Goal: Participate in discussion: Engage in conversation with other users on a specific topic

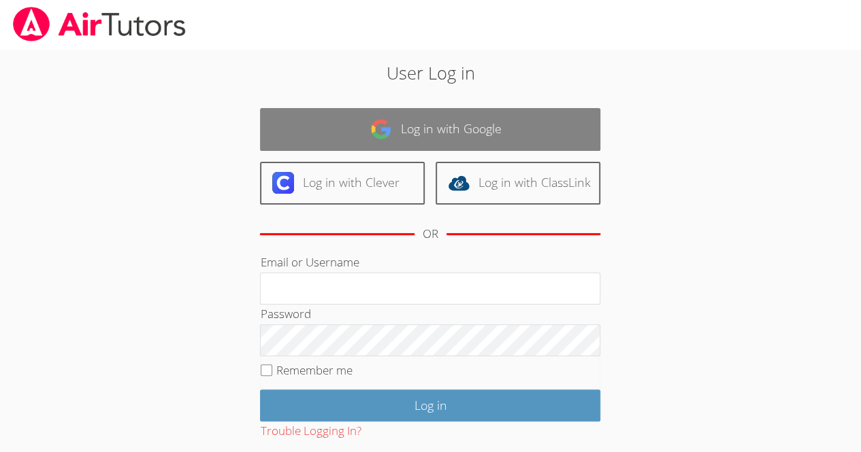
click at [472, 129] on link "Log in with Google" at bounding box center [430, 129] width 340 height 43
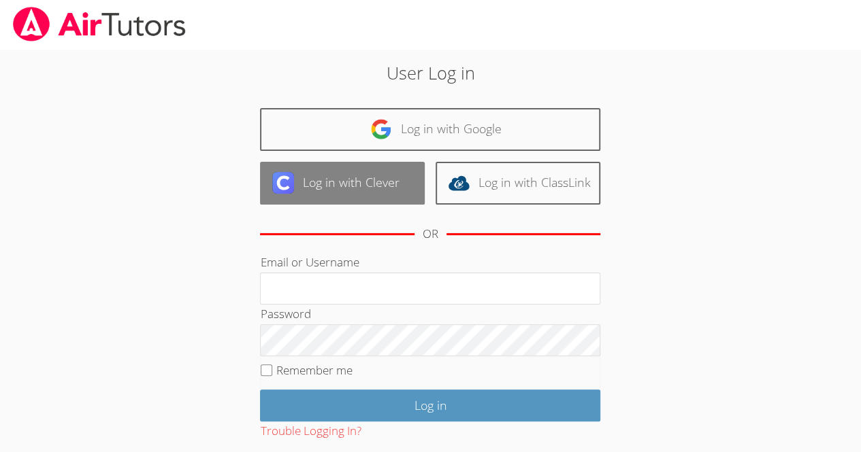
click at [358, 194] on link "Log in with Clever" at bounding box center [342, 183] width 165 height 43
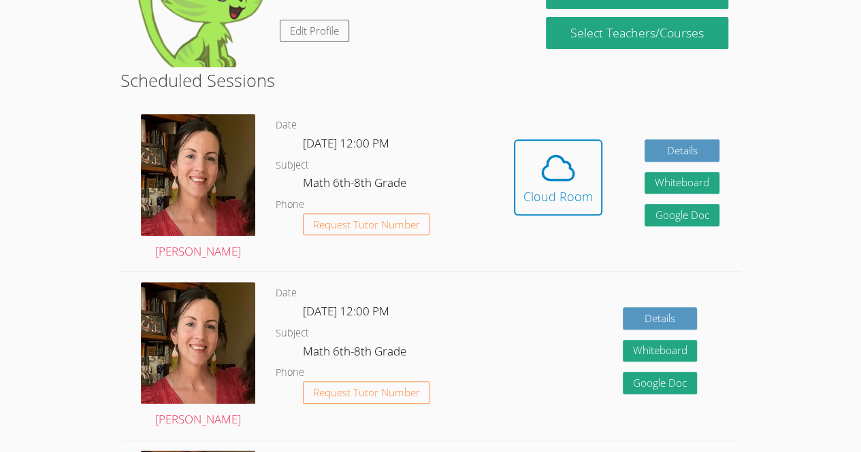
scroll to position [178, 0]
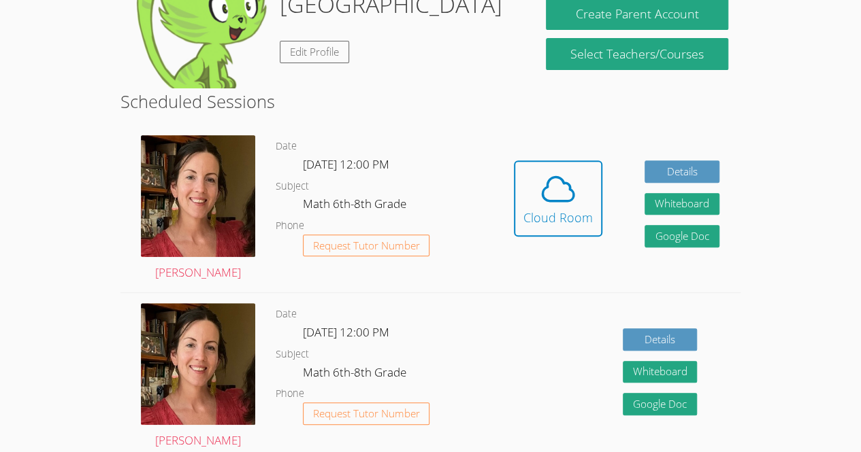
drag, startPoint x: 859, startPoint y: 86, endPoint x: 850, endPoint y: 51, distance: 36.0
click at [850, 51] on body "Home Programs Sessions Tutors Messages Billing Logout Austin Successfully authe…" at bounding box center [430, 48] width 861 height 452
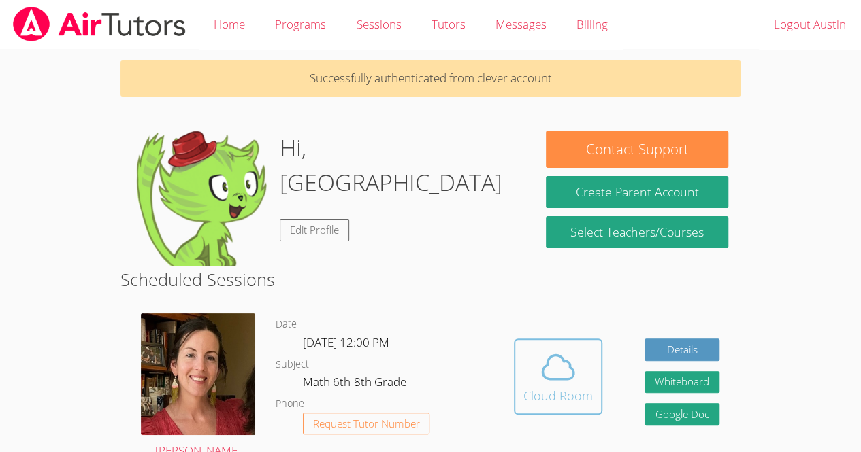
click at [551, 391] on div "Cloud Room" at bounding box center [557, 395] width 69 height 19
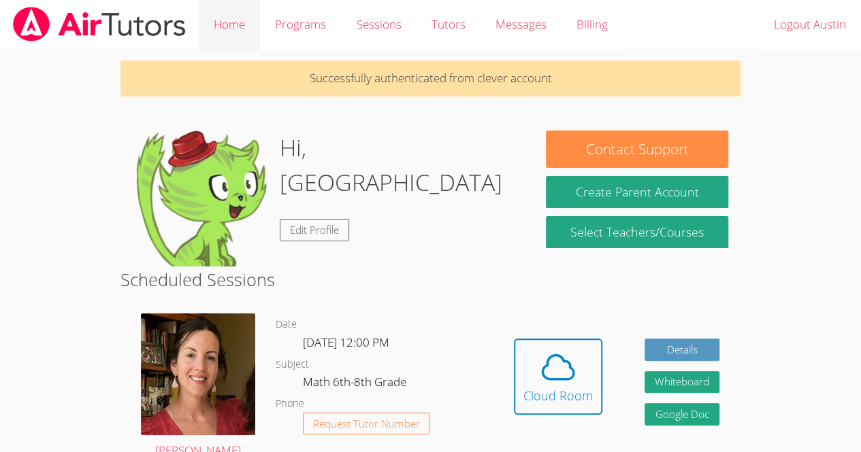
click at [236, 30] on link "Home" at bounding box center [229, 25] width 61 height 50
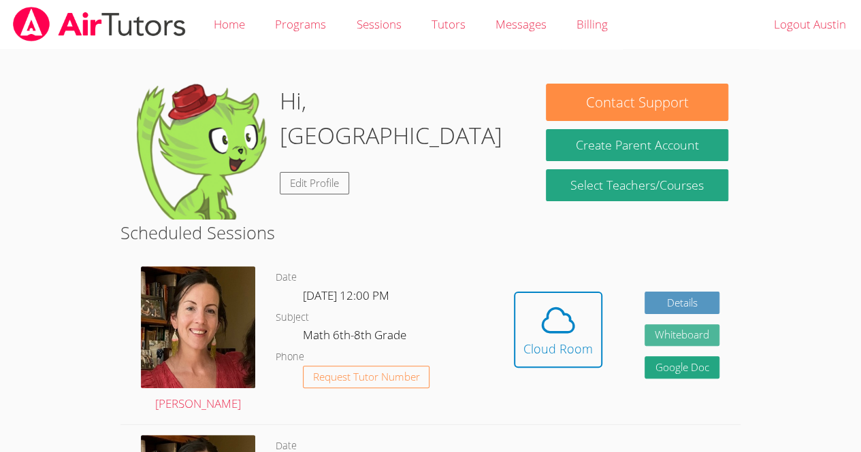
click at [697, 337] on button "Whiteboard" at bounding box center [681, 336] width 75 height 22
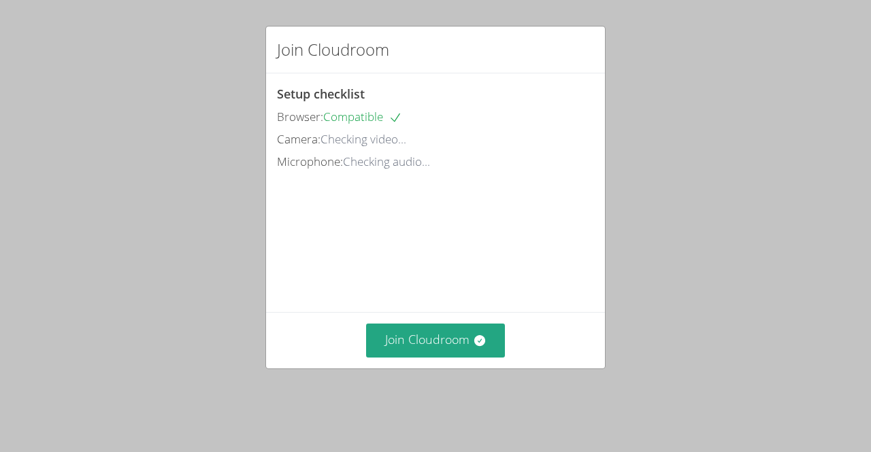
click at [457, 368] on div "Join Cloudroom" at bounding box center [435, 340] width 339 height 56
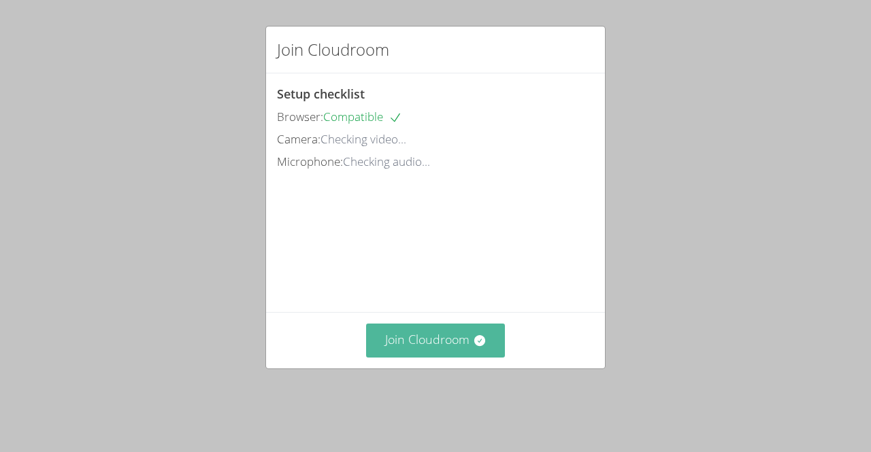
click at [455, 353] on button "Join Cloudroom" at bounding box center [435, 340] width 139 height 33
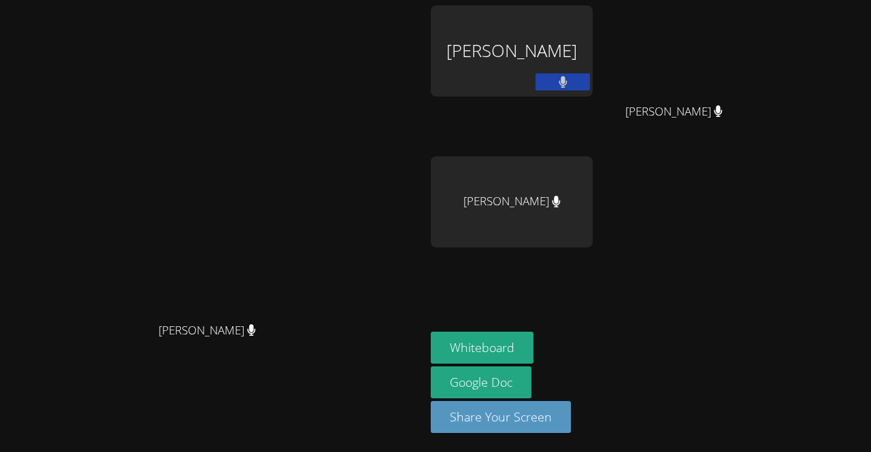
click at [565, 47] on div "Austin Aguilar-Glavez" at bounding box center [512, 50] width 162 height 91
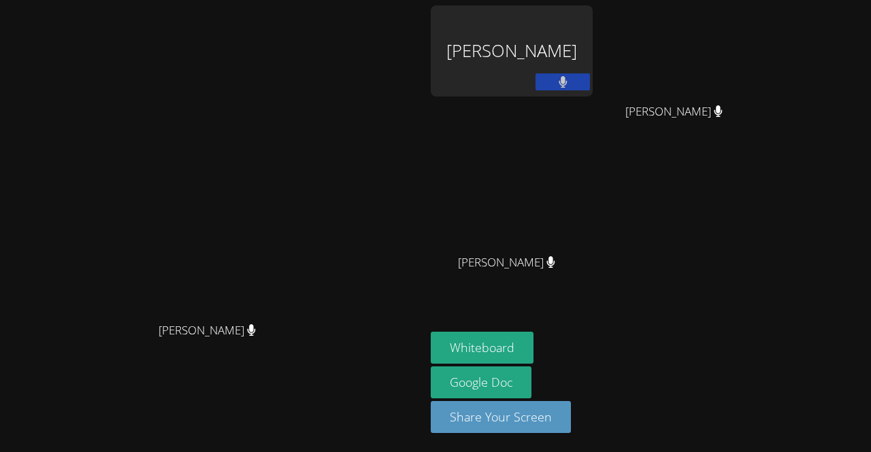
click at [567, 83] on icon at bounding box center [563, 82] width 9 height 12
click at [570, 83] on icon at bounding box center [563, 82] width 14 height 12
click at [624, 2] on aside "Austin Aguilar-Glavez Arismary Ortiz Marquez Arismary Ortiz Marquez Mynor Lopez…" at bounding box center [595, 226] width 340 height 452
click at [593, 54] on div "Austin Aguilar-Glavez" at bounding box center [512, 50] width 162 height 91
click at [315, 171] on video at bounding box center [213, 198] width 204 height 233
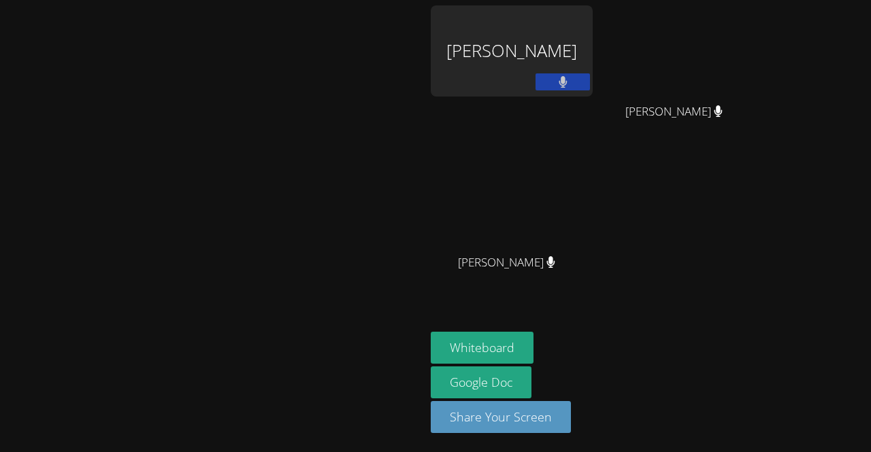
click at [760, 218] on div "Austin Aguilar-Glavez Arismary Ortiz Marquez Arismary Ortiz Marquez Mynor Lopez…" at bounding box center [595, 153] width 329 height 297
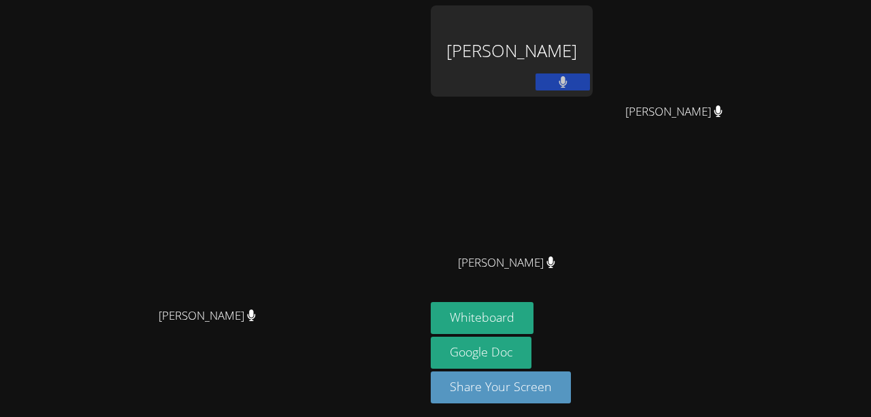
drag, startPoint x: 396, startPoint y: 24, endPoint x: 396, endPoint y: -12, distance: 35.4
click at [396, 0] on html "Elizabeth Hays Elizabeth Hays Austin Aguilar-Glavez Arismary Ortiz Marquez Aris…" at bounding box center [435, 208] width 871 height 417
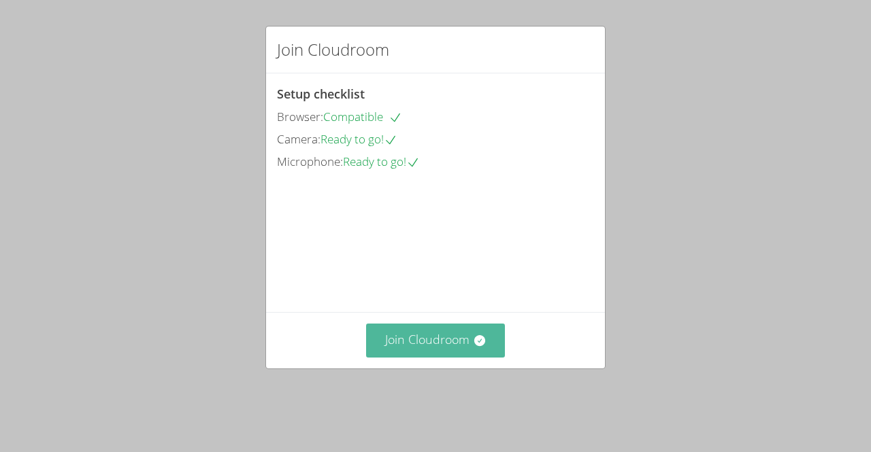
click at [421, 357] on button "Join Cloudroom" at bounding box center [435, 340] width 139 height 33
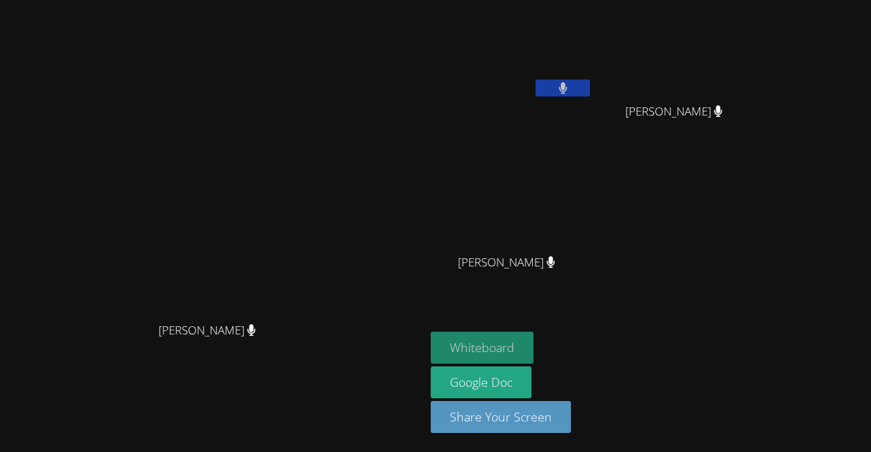
click at [533, 346] on button "Whiteboard" at bounding box center [482, 348] width 103 height 32
click at [593, 46] on video at bounding box center [512, 50] width 162 height 91
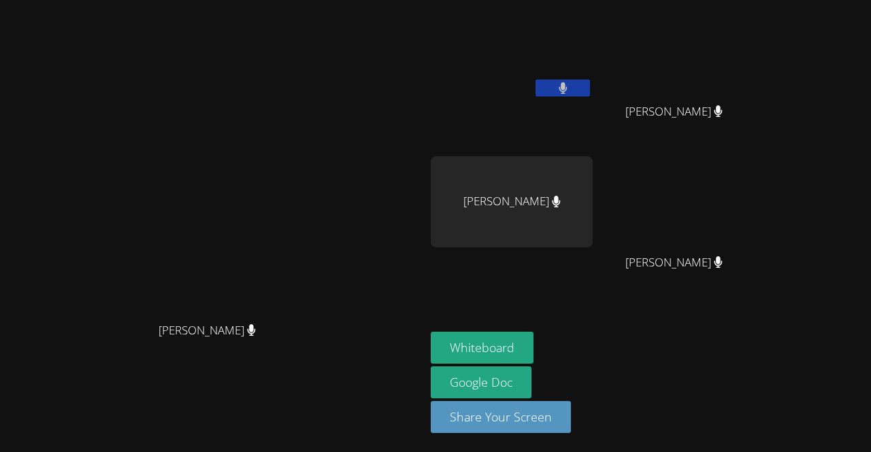
click at [593, 51] on video at bounding box center [512, 50] width 162 height 91
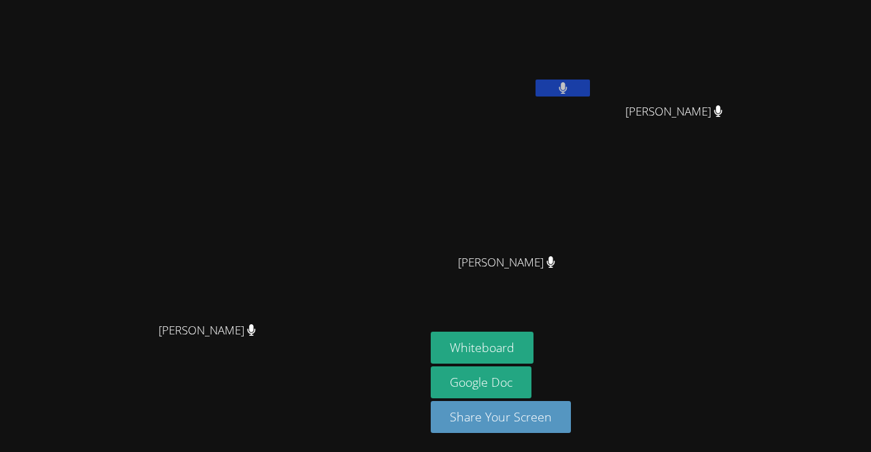
click at [593, 50] on video at bounding box center [512, 50] width 162 height 91
click at [593, 48] on video at bounding box center [512, 50] width 162 height 91
click at [567, 88] on icon at bounding box center [563, 88] width 9 height 12
click at [570, 88] on icon at bounding box center [563, 88] width 14 height 12
click at [593, 50] on video at bounding box center [512, 50] width 162 height 91
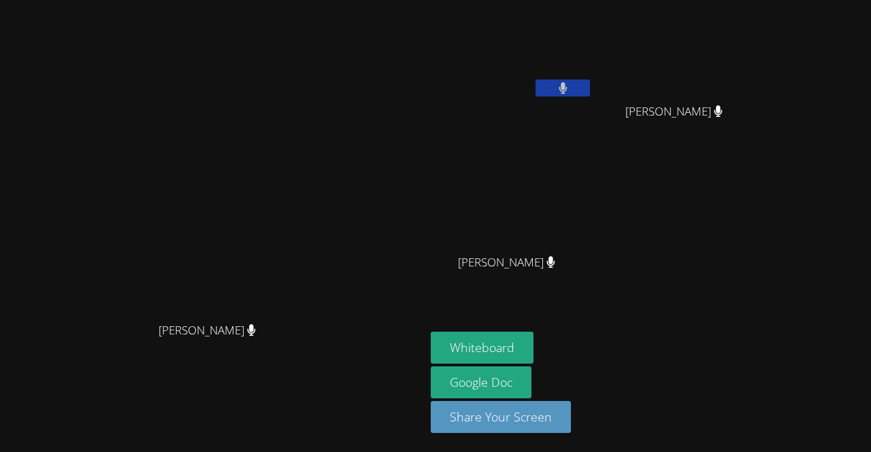
click at [593, 51] on video at bounding box center [512, 50] width 162 height 91
click at [256, 336] on icon at bounding box center [252, 331] width 8 height 12
click at [593, 265] on div "Mynor Lopez Mendoza" at bounding box center [512, 275] width 162 height 54
click at [555, 262] on icon at bounding box center [550, 263] width 8 height 12
click at [593, 50] on video at bounding box center [512, 50] width 162 height 91
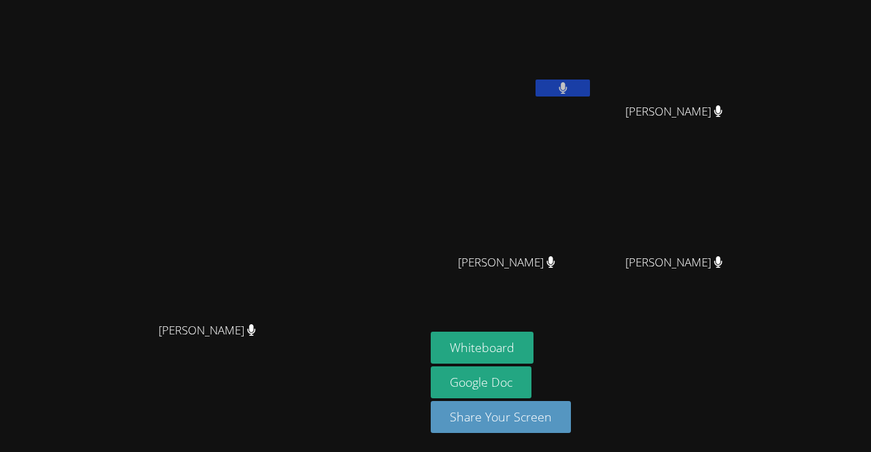
click at [590, 88] on button at bounding box center [562, 88] width 54 height 17
click at [111, 229] on video at bounding box center [213, 198] width 204 height 233
click at [111, 231] on video at bounding box center [213, 198] width 204 height 233
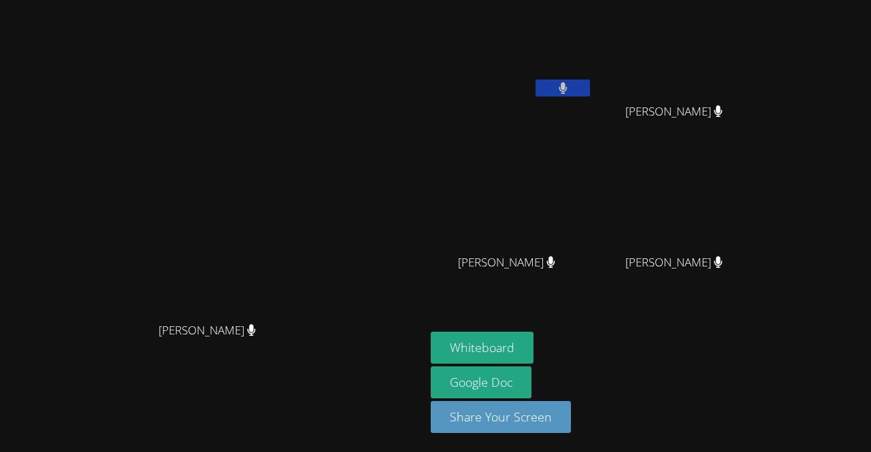
click at [567, 93] on icon at bounding box center [563, 88] width 9 height 12
click at [590, 85] on button at bounding box center [562, 88] width 54 height 17
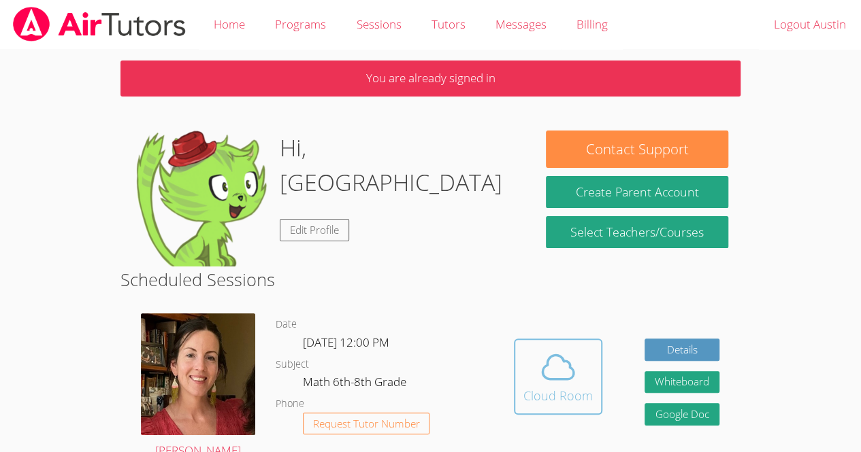
click at [559, 365] on icon at bounding box center [558, 367] width 38 height 38
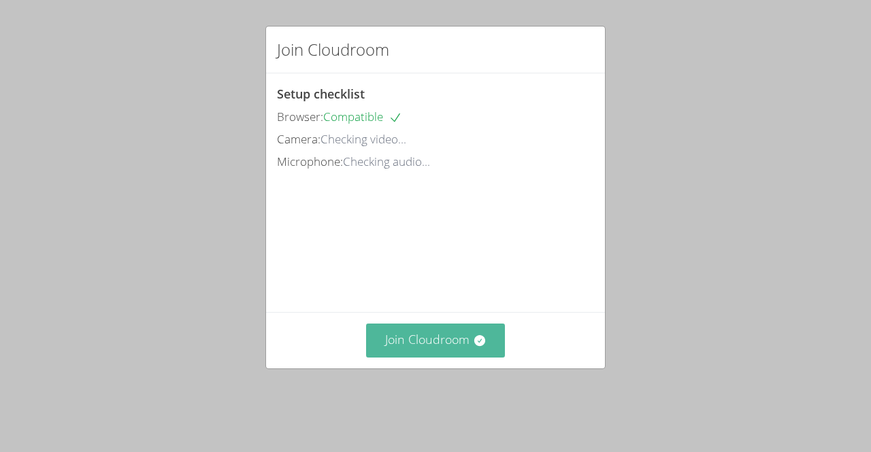
click at [440, 357] on button "Join Cloudroom" at bounding box center [435, 340] width 139 height 33
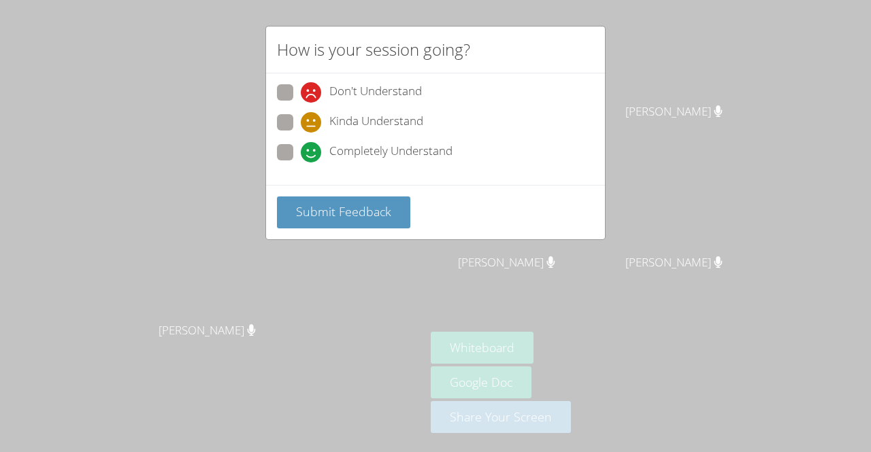
click at [335, 148] on span "Completely Understand" at bounding box center [390, 152] width 123 height 20
click at [312, 148] on input "Completely Understand" at bounding box center [307, 150] width 12 height 12
radio input "true"
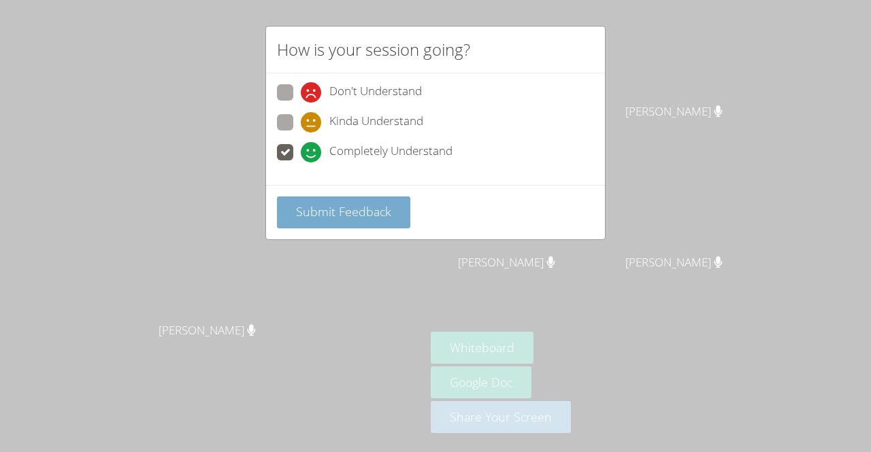
click at [330, 206] on span "Submit Feedback" at bounding box center [343, 211] width 95 height 16
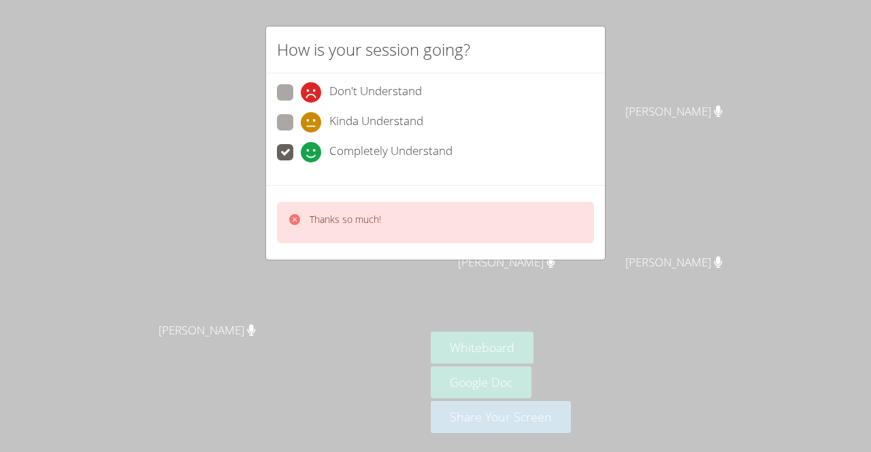
click at [687, 150] on div "How is your session going? Don't Understand Kinda Understand Completely Underst…" at bounding box center [435, 226] width 871 height 452
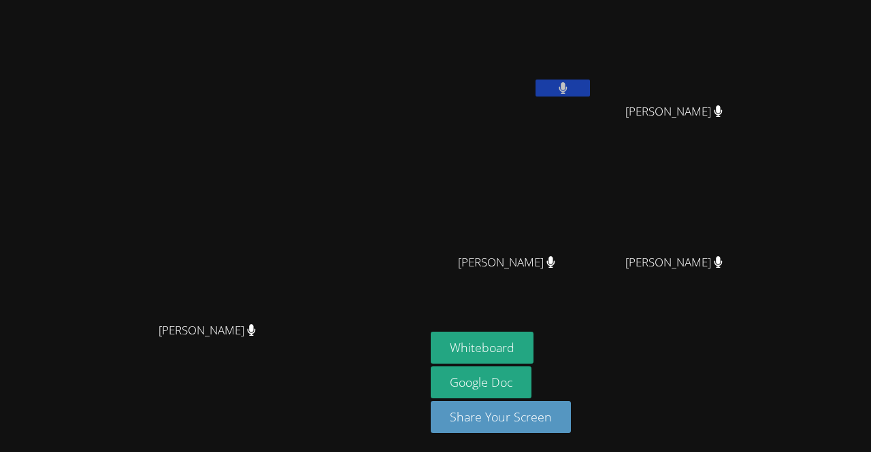
click at [111, 316] on video at bounding box center [213, 198] width 204 height 233
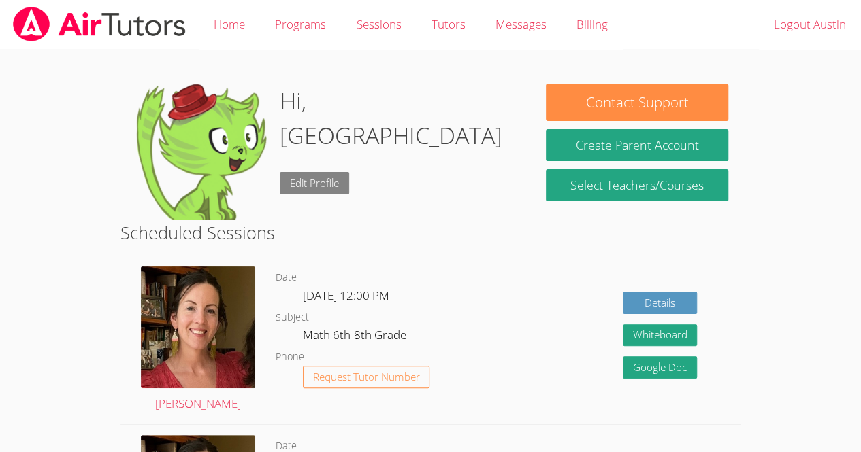
click at [342, 172] on link "Edit Profile" at bounding box center [314, 183] width 69 height 22
